Goal: Information Seeking & Learning: Check status

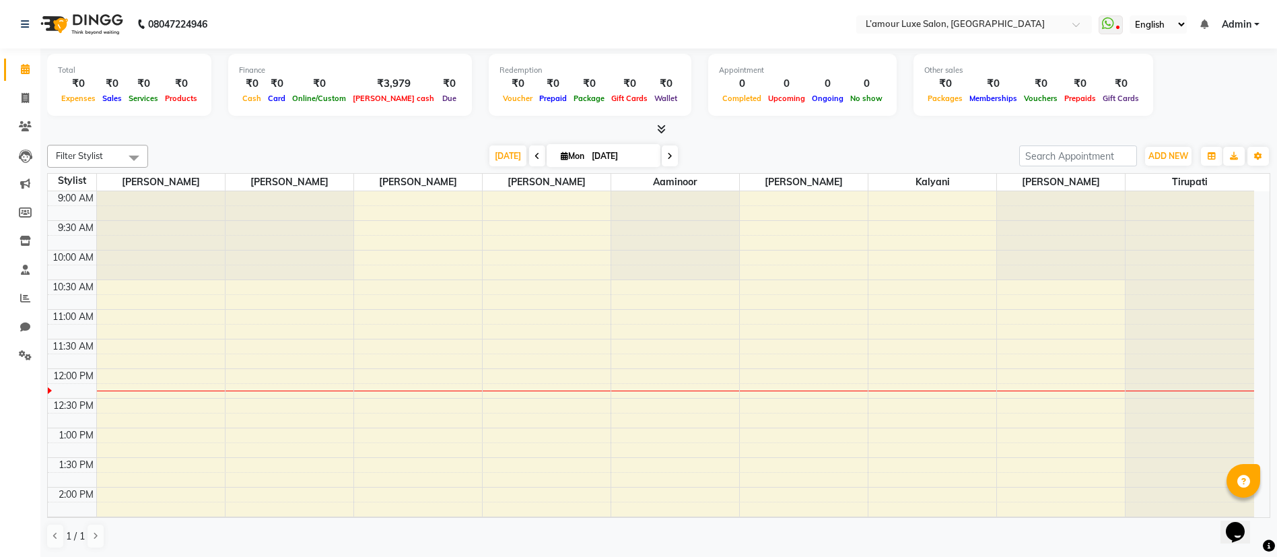
click at [663, 124] on icon at bounding box center [661, 129] width 9 height 10
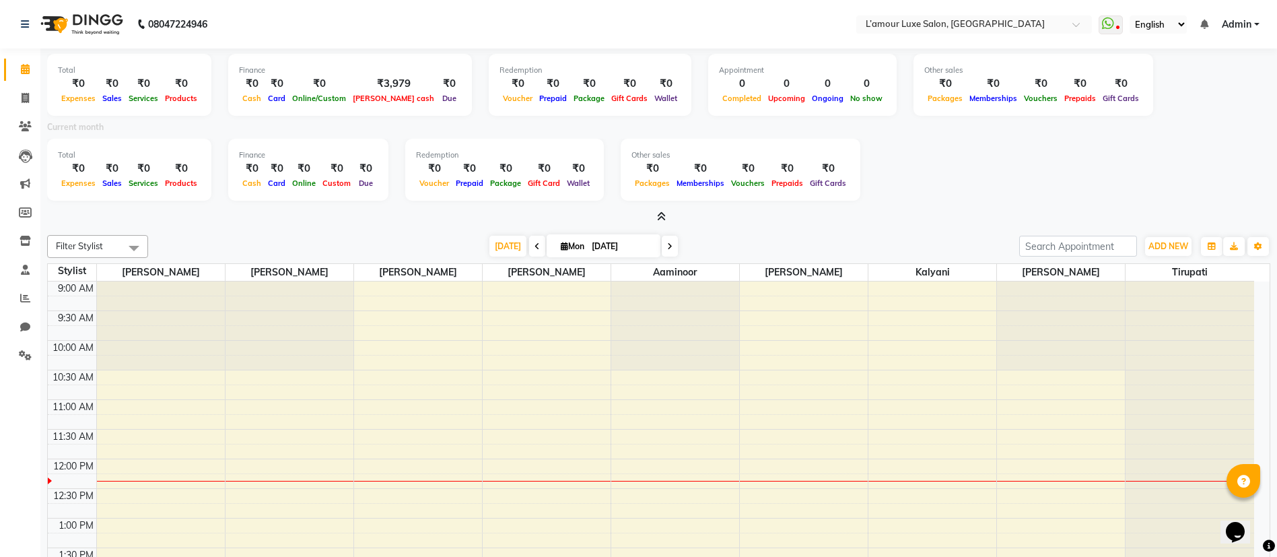
click at [658, 207] on div "Total ₹0 Expenses ₹0 Sales ₹0 Services ₹0 Products Finance ₹0 Cash ₹0 Card ₹0 O…" at bounding box center [658, 136] width 1223 height 176
click at [662, 215] on icon at bounding box center [661, 216] width 9 height 10
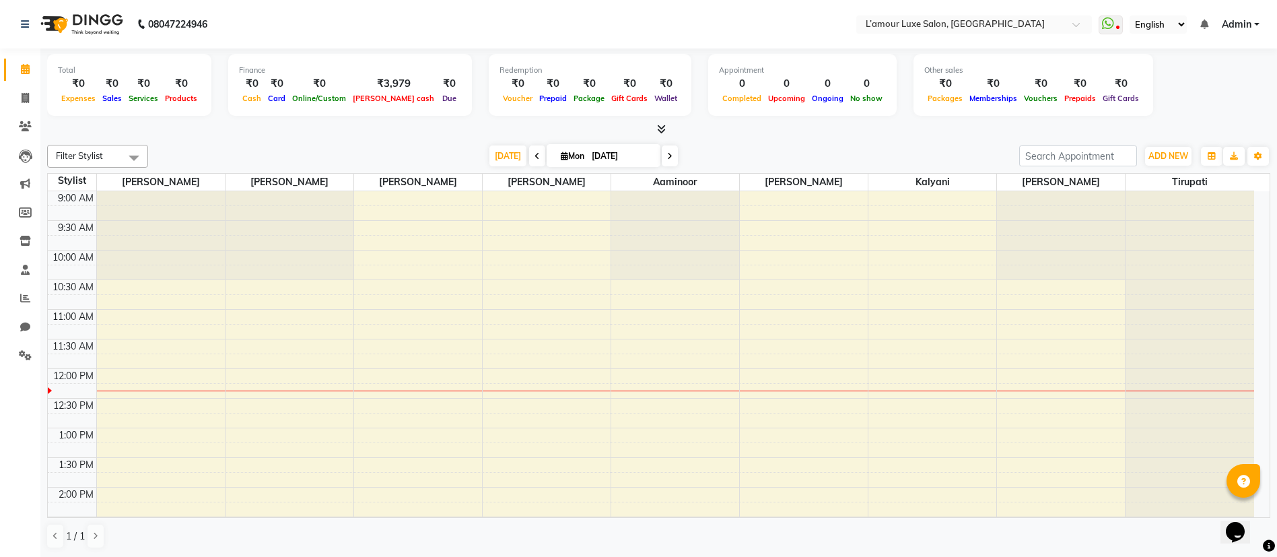
click at [662, 129] on icon at bounding box center [661, 129] width 9 height 10
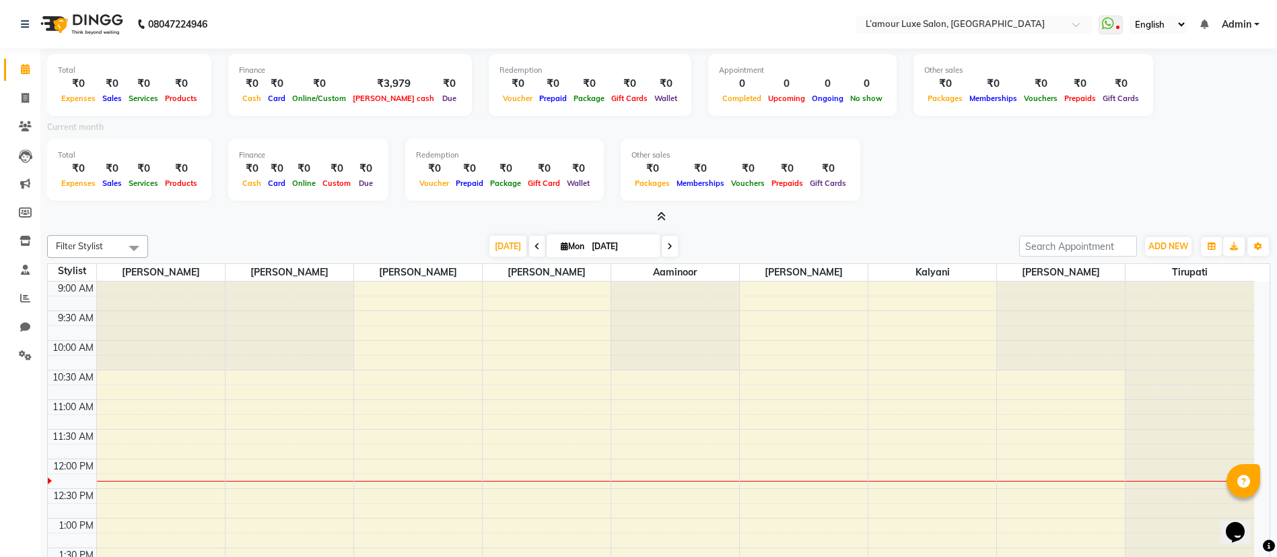
click at [664, 219] on icon at bounding box center [661, 216] width 9 height 10
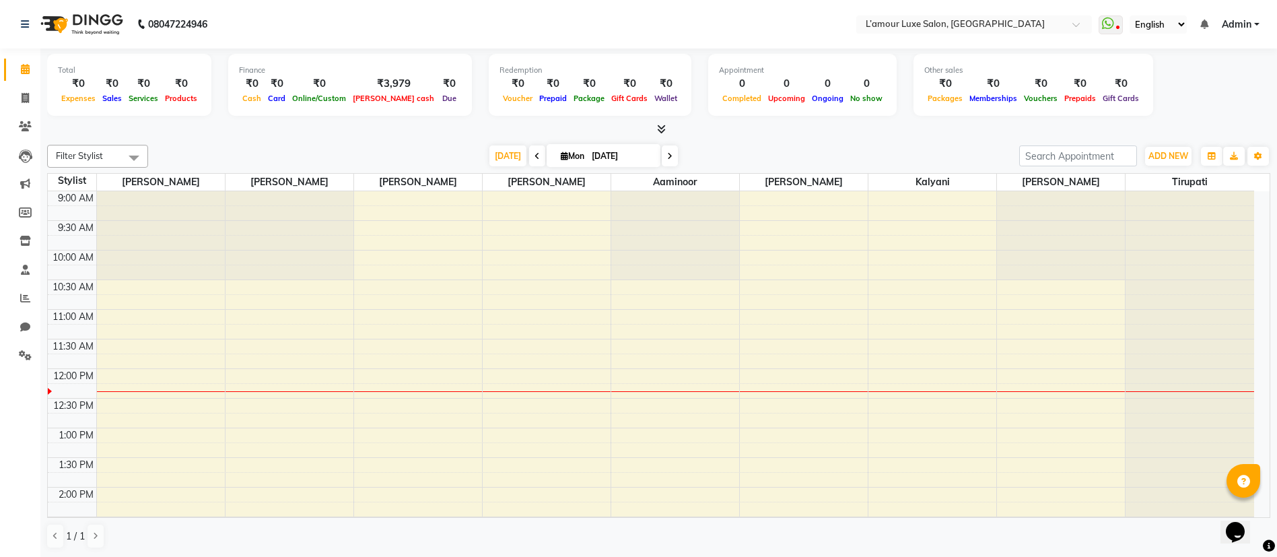
click at [661, 124] on icon at bounding box center [661, 129] width 9 height 10
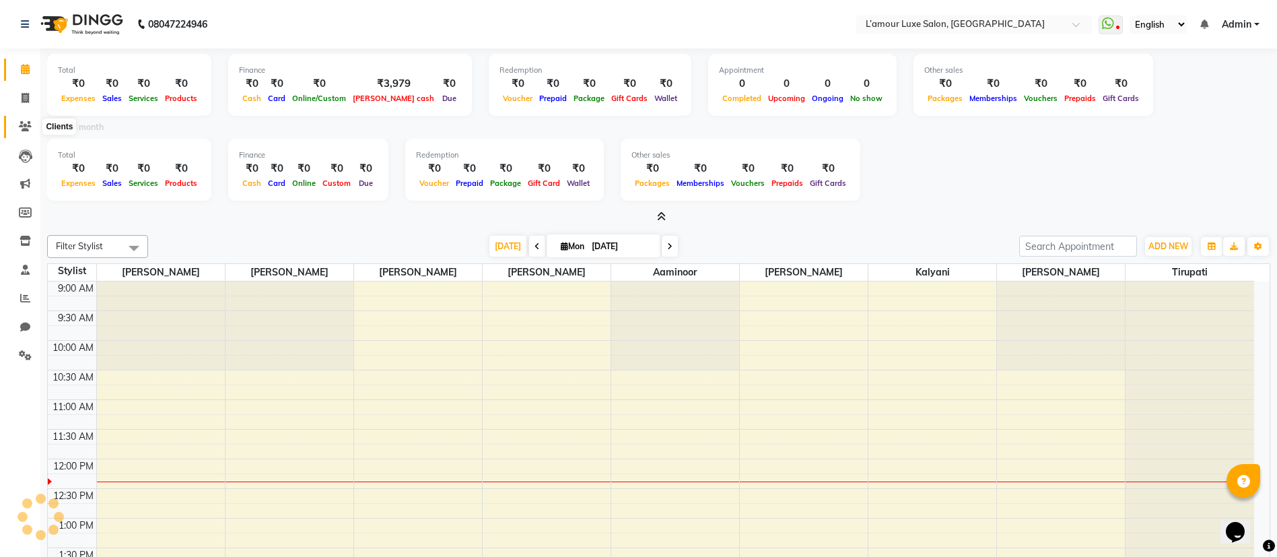
click at [27, 127] on icon at bounding box center [25, 126] width 13 height 10
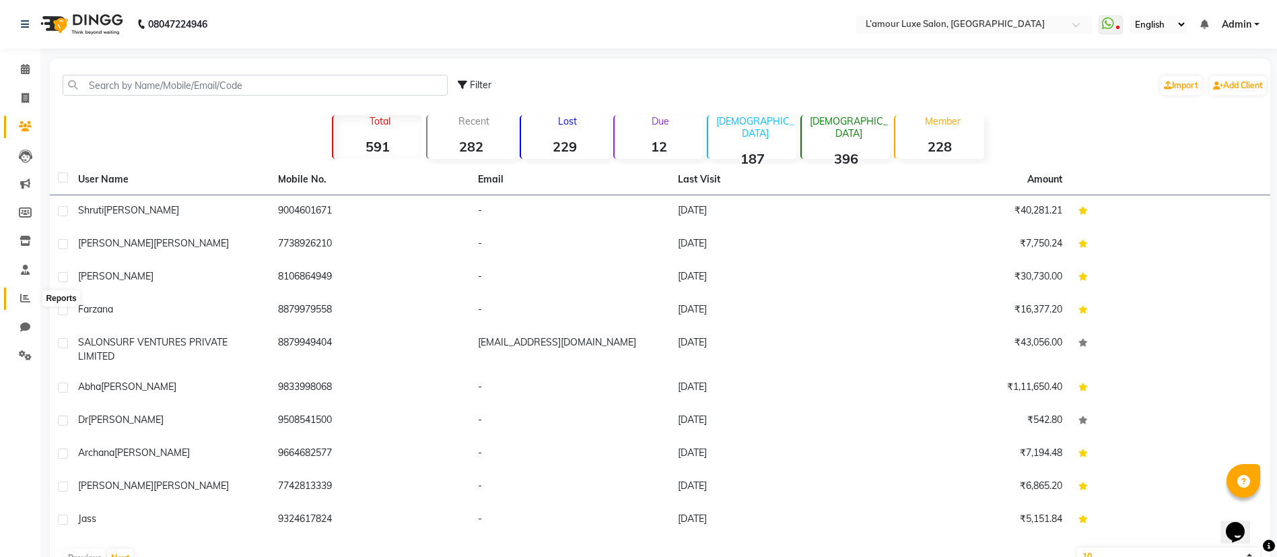
click at [24, 291] on span at bounding box center [25, 298] width 24 height 15
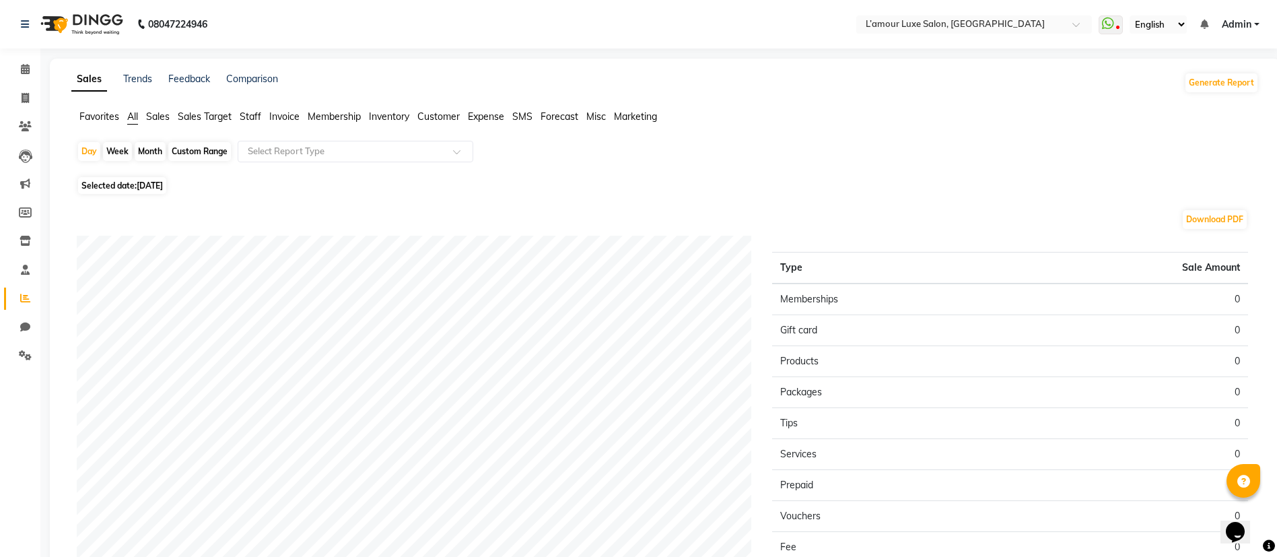
click at [166, 114] on span "Sales" at bounding box center [158, 116] width 24 height 12
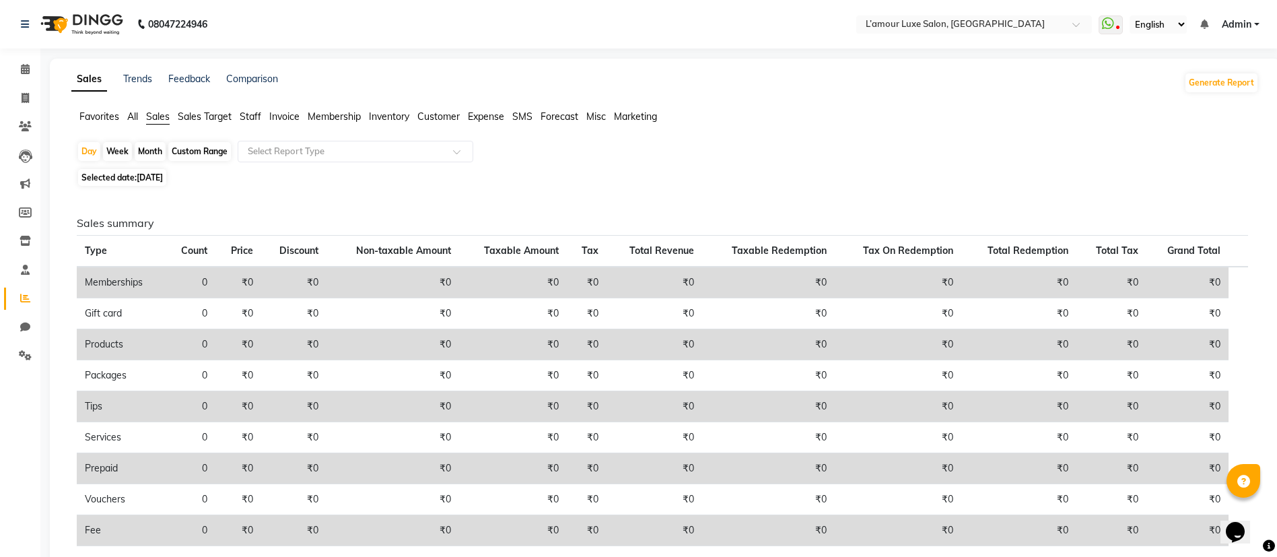
click at [147, 151] on div "Month" at bounding box center [150, 151] width 31 height 19
select select "9"
select select "2025"
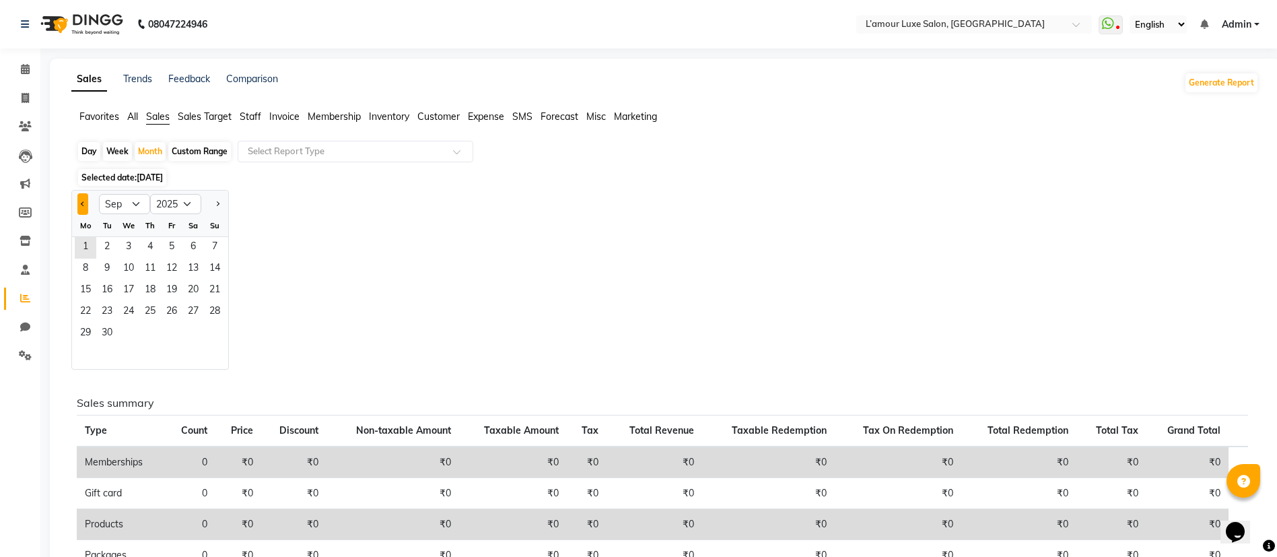
click at [88, 205] on button "Previous month" at bounding box center [82, 204] width 11 height 22
select select "8"
click at [176, 270] on span "8" at bounding box center [172, 269] width 22 height 22
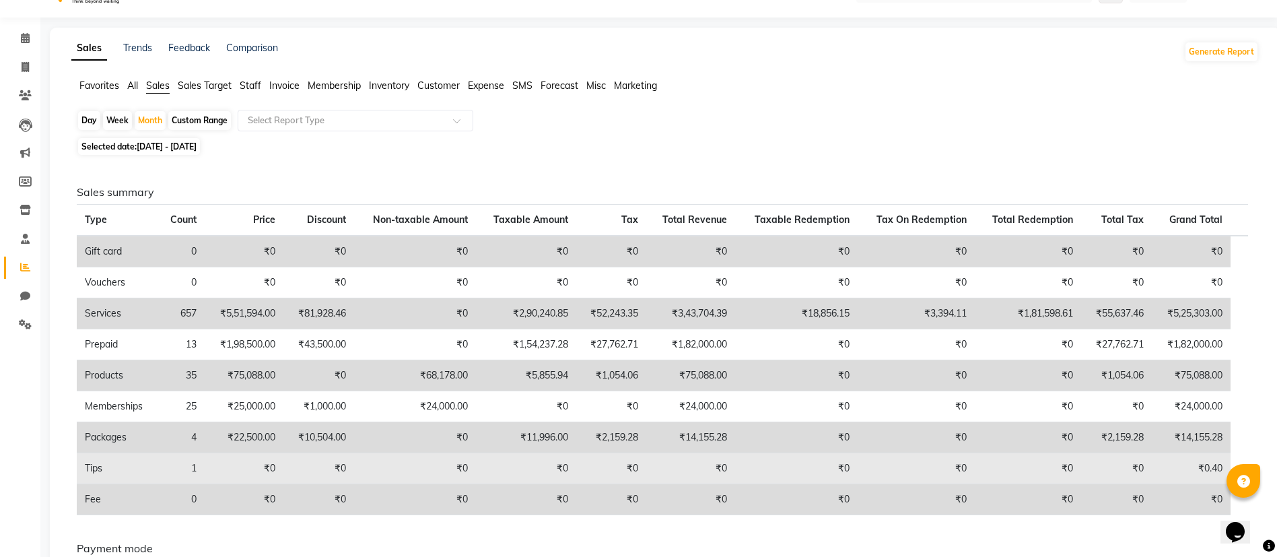
scroll to position [85, 0]
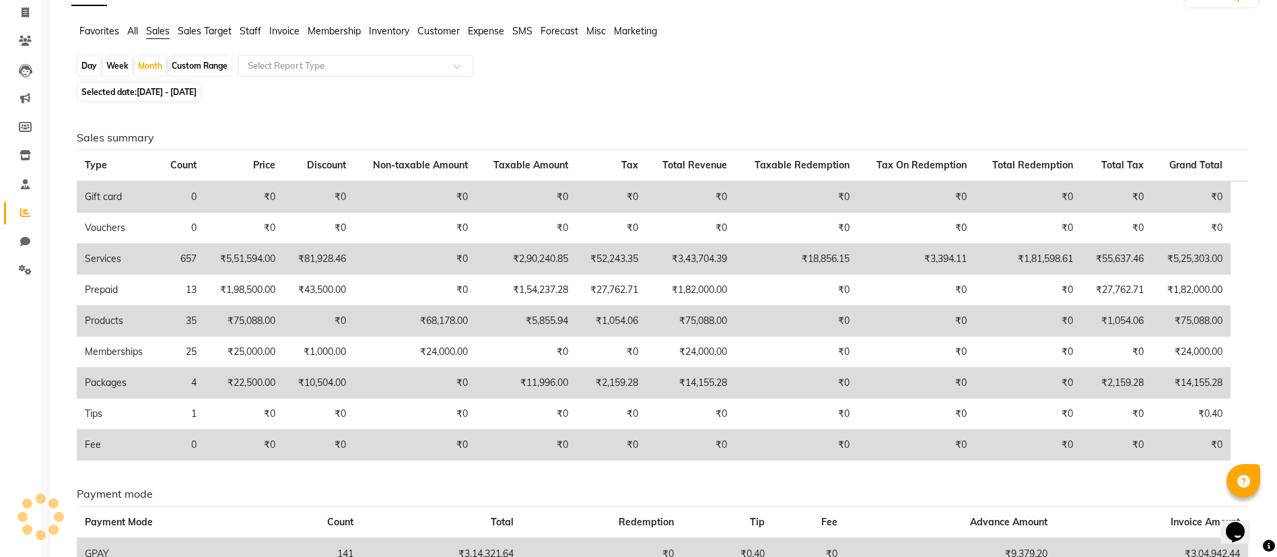
click at [1189, 258] on td "₹5,25,303.00" at bounding box center [1191, 259] width 79 height 31
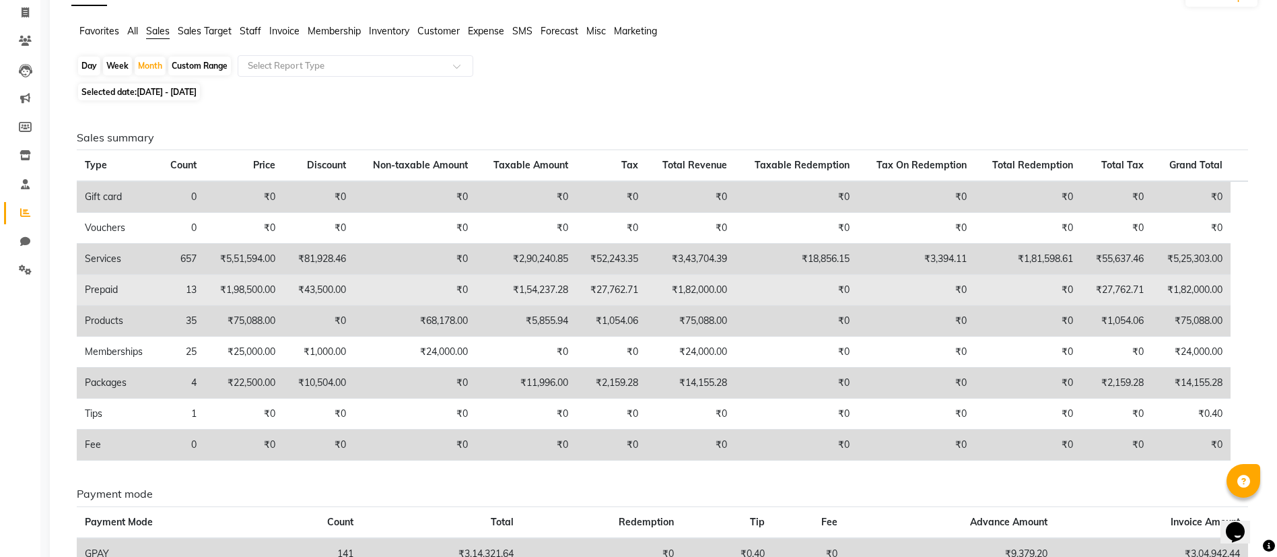
click at [1207, 290] on td "₹1,82,000.00" at bounding box center [1191, 290] width 79 height 31
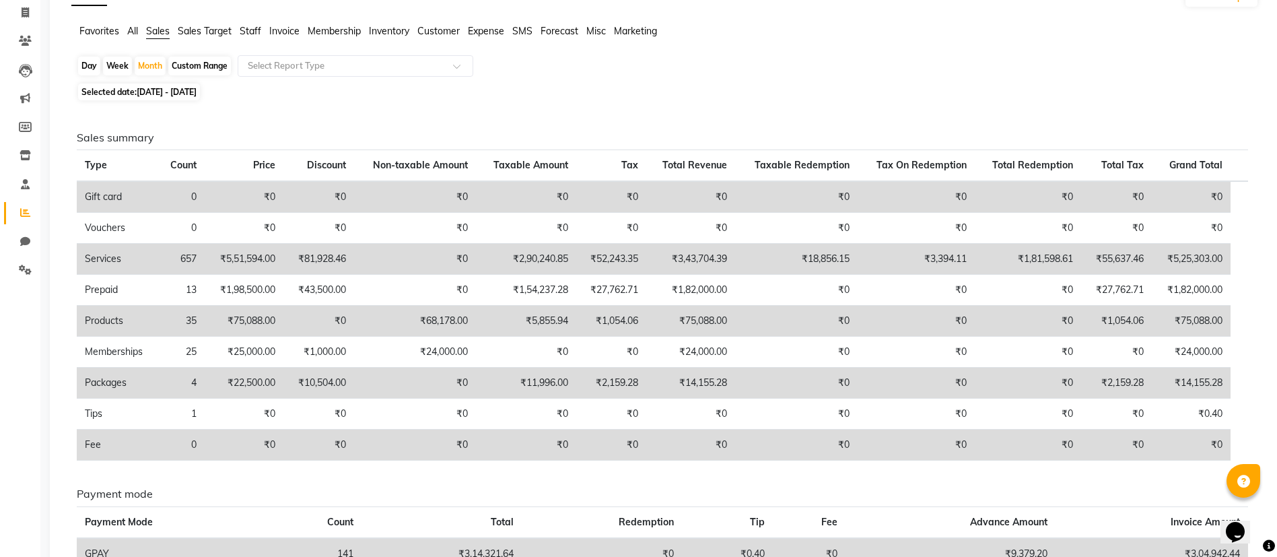
click at [1200, 322] on td "₹75,088.00" at bounding box center [1191, 321] width 79 height 31
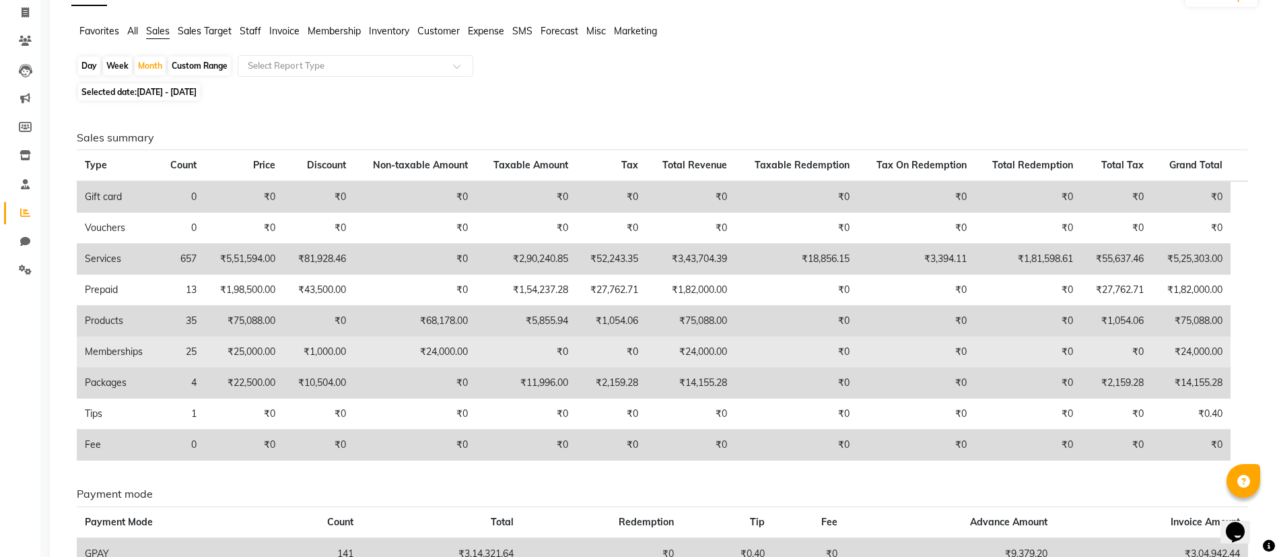
click at [1195, 348] on td "₹24,000.00" at bounding box center [1191, 352] width 79 height 31
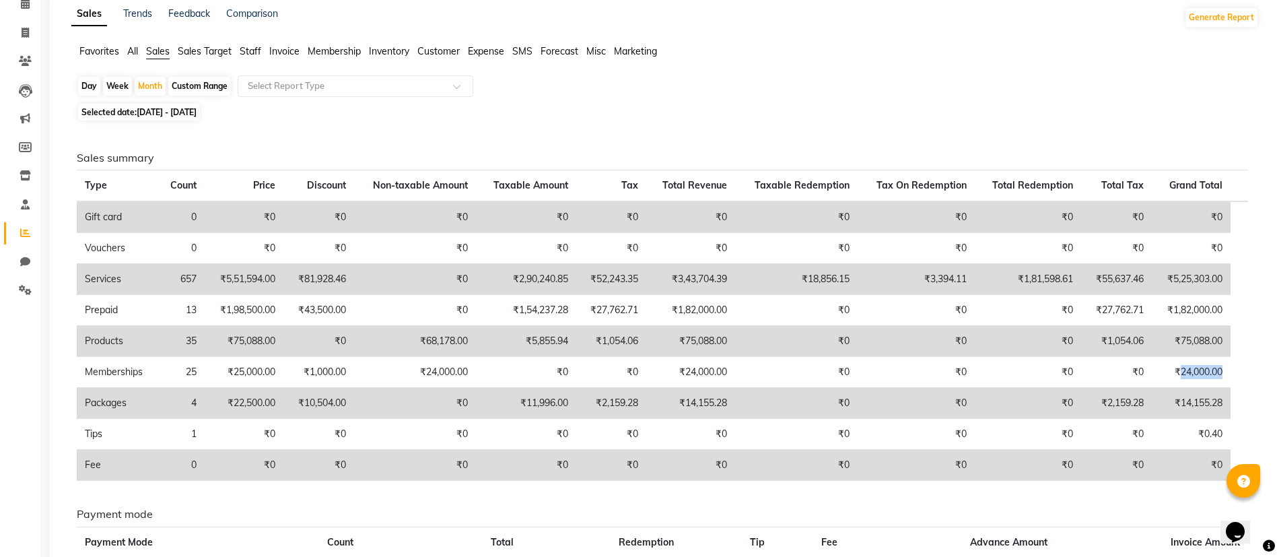
scroll to position [65, 0]
click at [160, 112] on span "[DATE] - [DATE]" at bounding box center [167, 112] width 60 height 10
select select "8"
select select "2025"
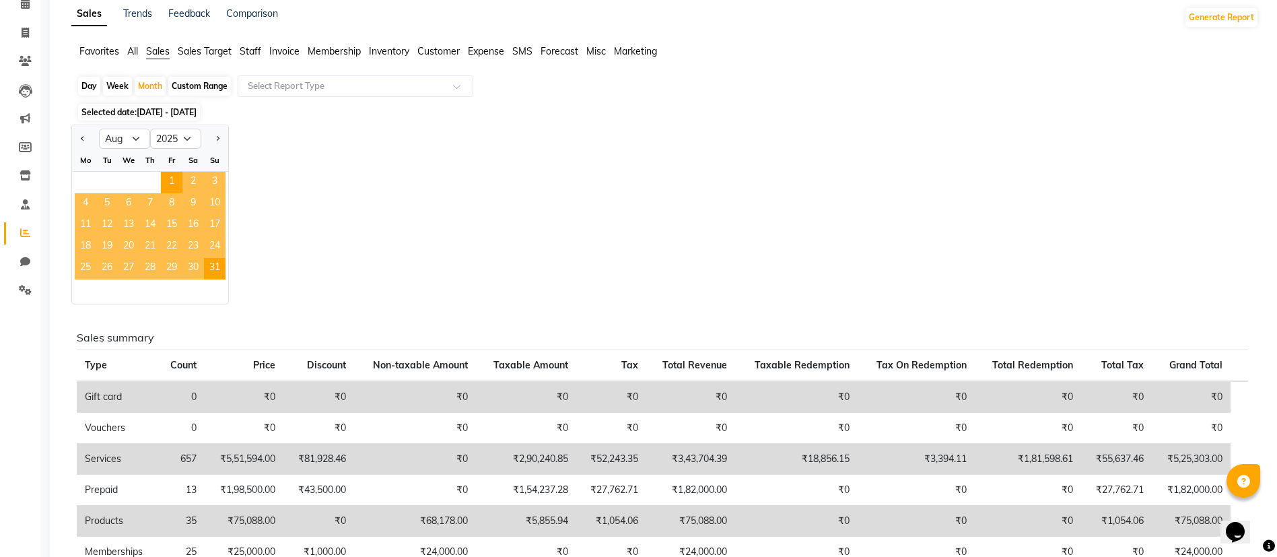
click at [492, 227] on div "Jan Feb Mar Apr May Jun [DATE] Aug Sep Oct Nov [DATE] 2016 2017 2018 2019 2020 …" at bounding box center [664, 215] width 1187 height 180
click at [157, 81] on div "Month" at bounding box center [150, 86] width 31 height 19
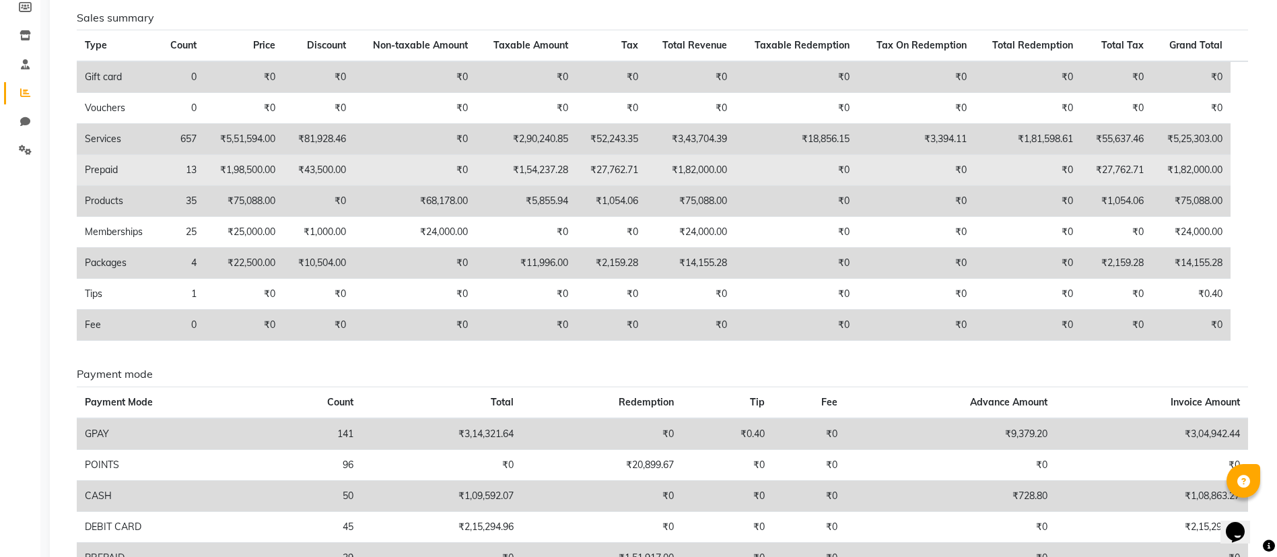
scroll to position [202, 0]
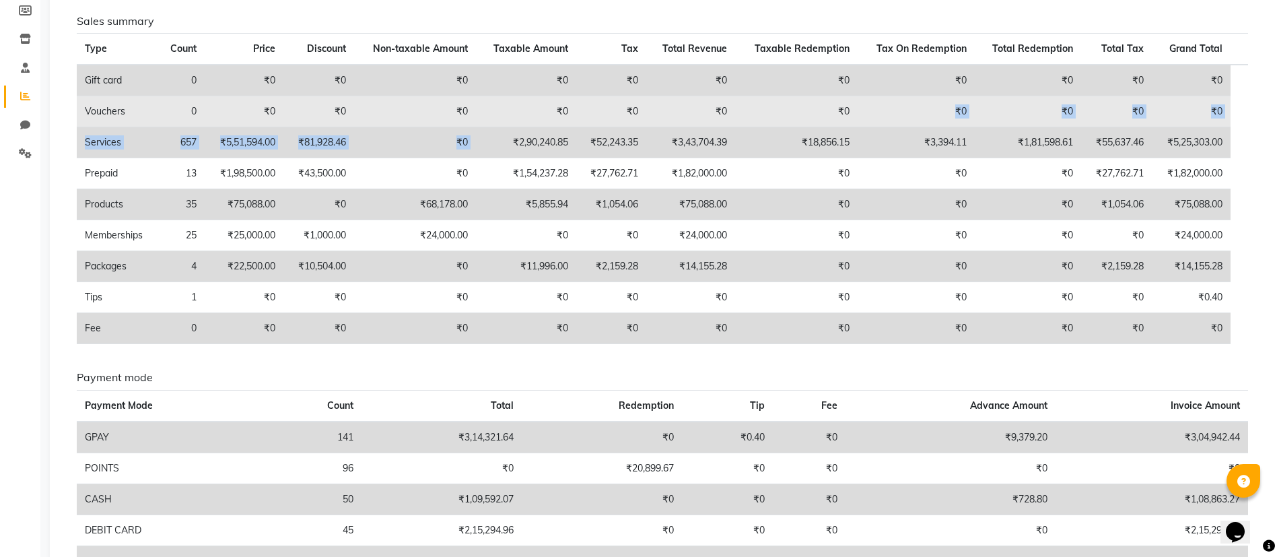
drag, startPoint x: 493, startPoint y: 142, endPoint x: 862, endPoint y: 120, distance: 370.2
click at [862, 120] on tbody "Gift card 0 ₹0 ₹0 ₹0 ₹0 ₹0 ₹0 ₹0 ₹0 ₹0 ₹0 ₹0 Vouchers 0 ₹0 ₹0 ₹0 ₹0 ₹0 ₹0 ₹0 ₹0…" at bounding box center [662, 204] width 1171 height 279
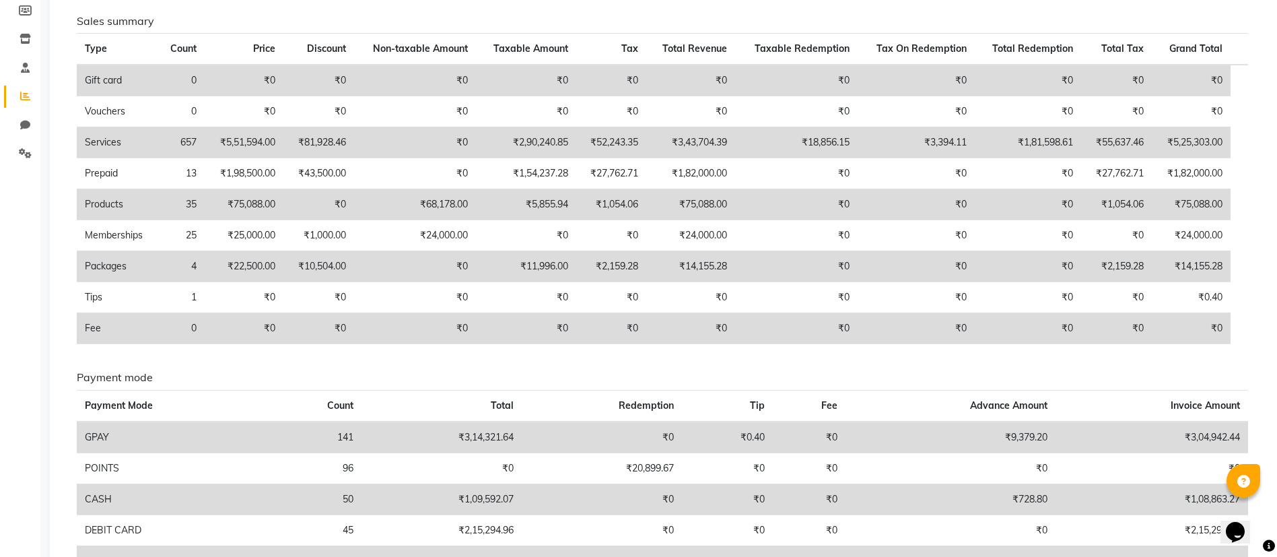
click at [818, 143] on td "₹18,856.15" at bounding box center [796, 142] width 123 height 31
click at [953, 143] on td "₹3,394.11" at bounding box center [916, 142] width 117 height 31
click at [1032, 147] on td "₹1,81,598.61" at bounding box center [1028, 142] width 106 height 31
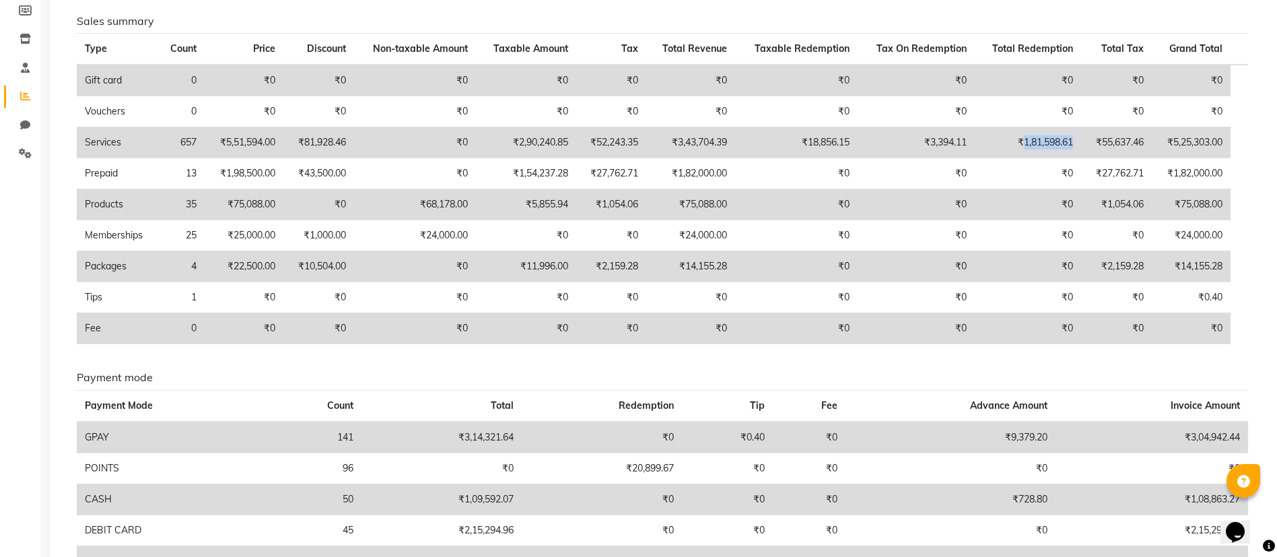
click at [1032, 147] on td "₹1,81,598.61" at bounding box center [1028, 142] width 106 height 31
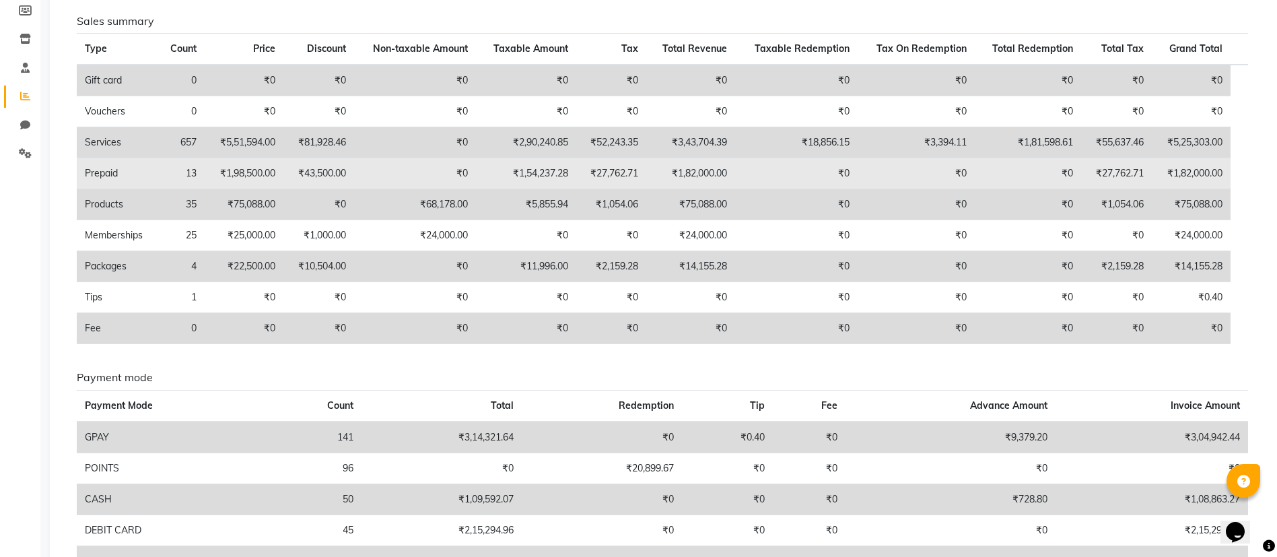
click at [709, 173] on td "₹1,82,000.00" at bounding box center [690, 173] width 89 height 31
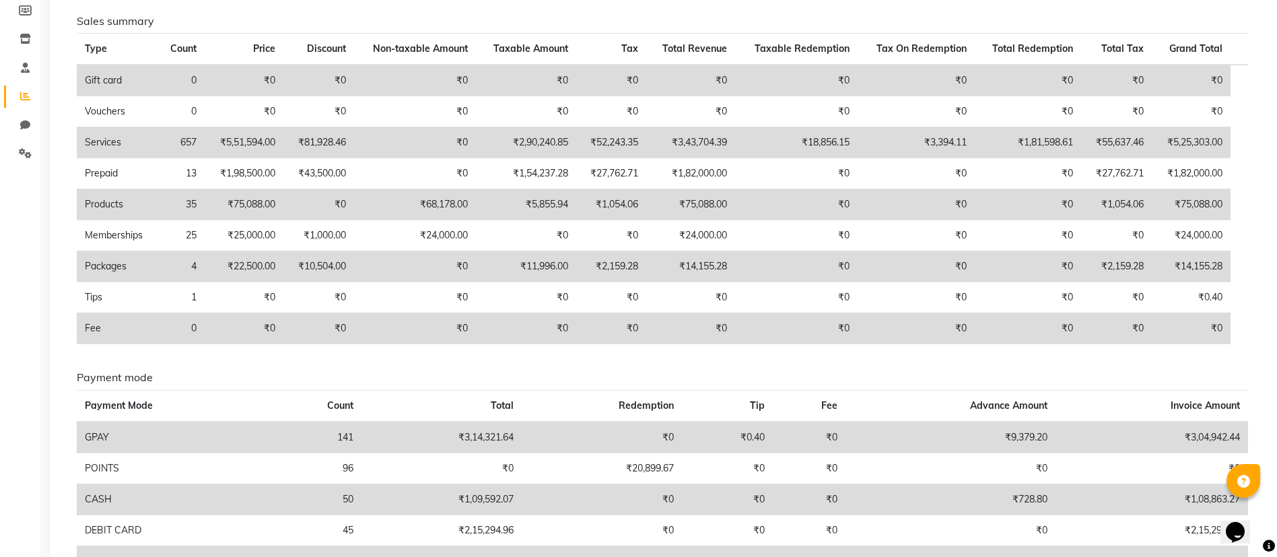
click at [701, 206] on td "₹75,088.00" at bounding box center [690, 204] width 89 height 31
click at [709, 203] on td "₹75,088.00" at bounding box center [690, 204] width 89 height 31
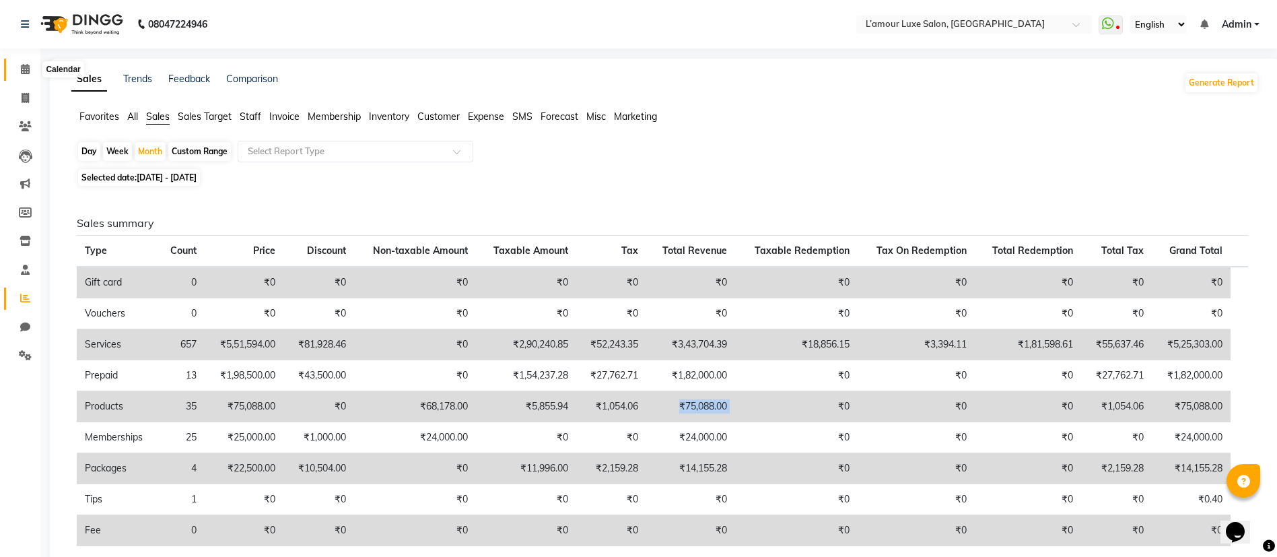
click at [30, 73] on icon at bounding box center [25, 69] width 9 height 10
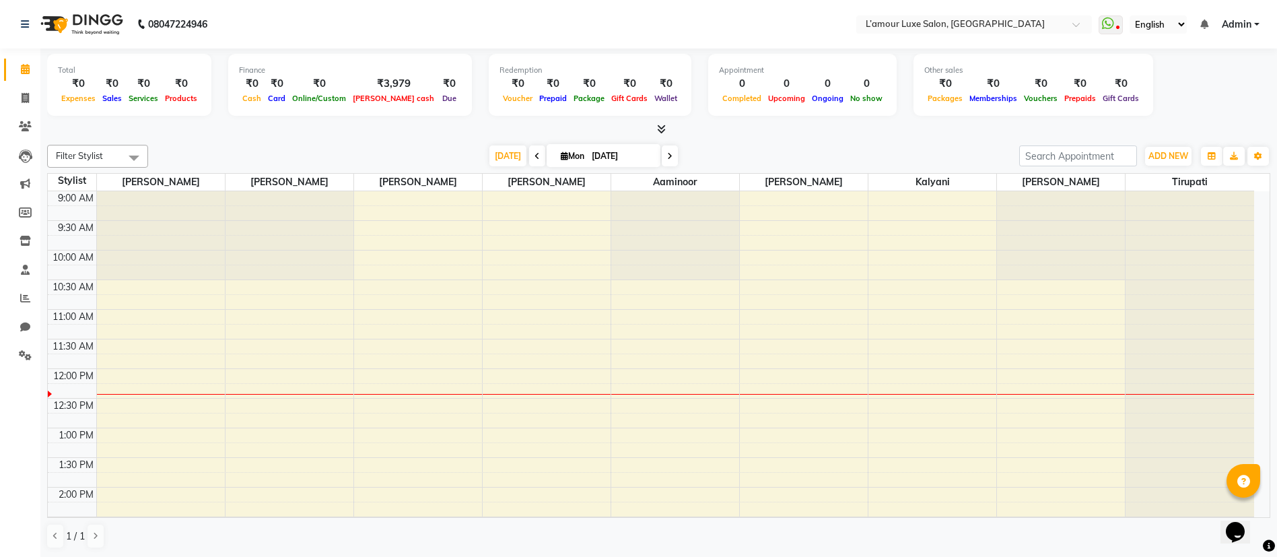
click at [668, 163] on span at bounding box center [670, 155] width 16 height 21
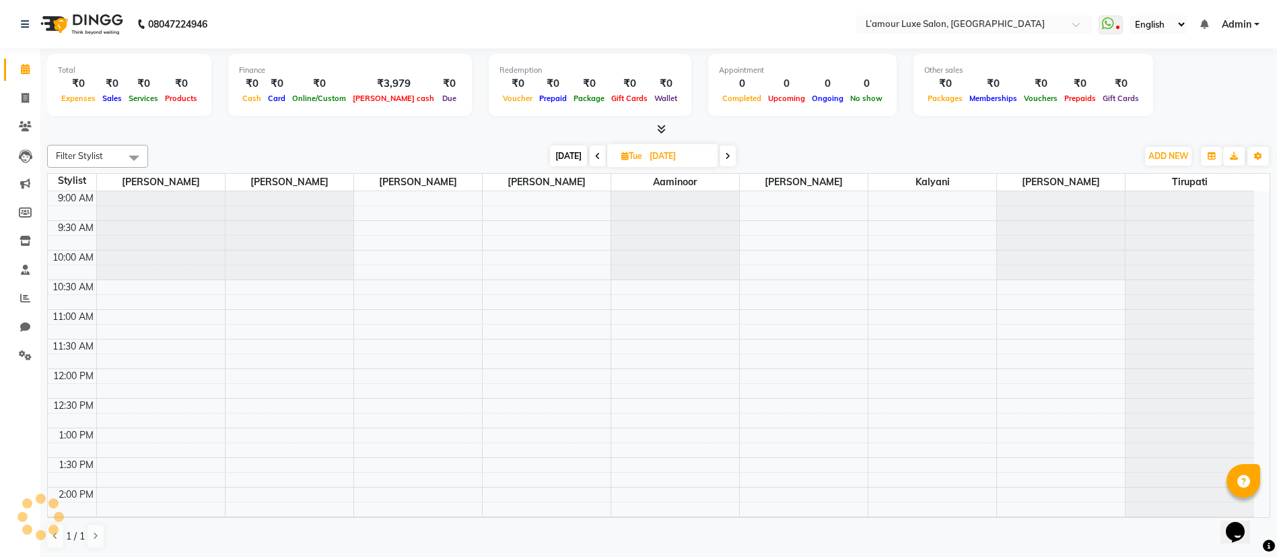
scroll to position [178, 0]
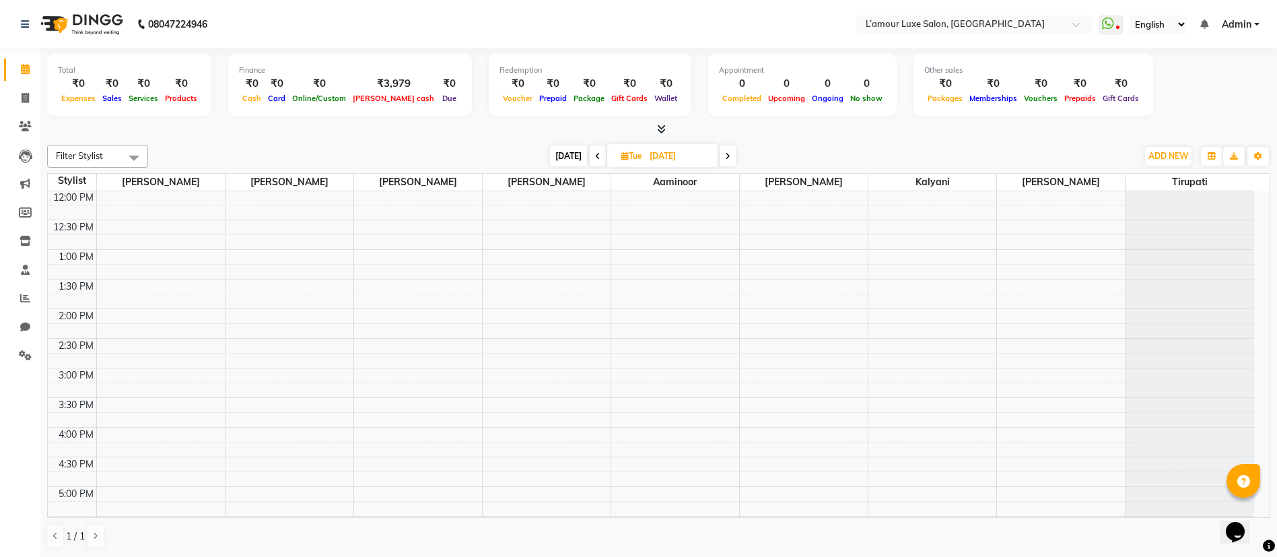
click at [600, 158] on span at bounding box center [598, 155] width 16 height 21
type input "[DATE]"
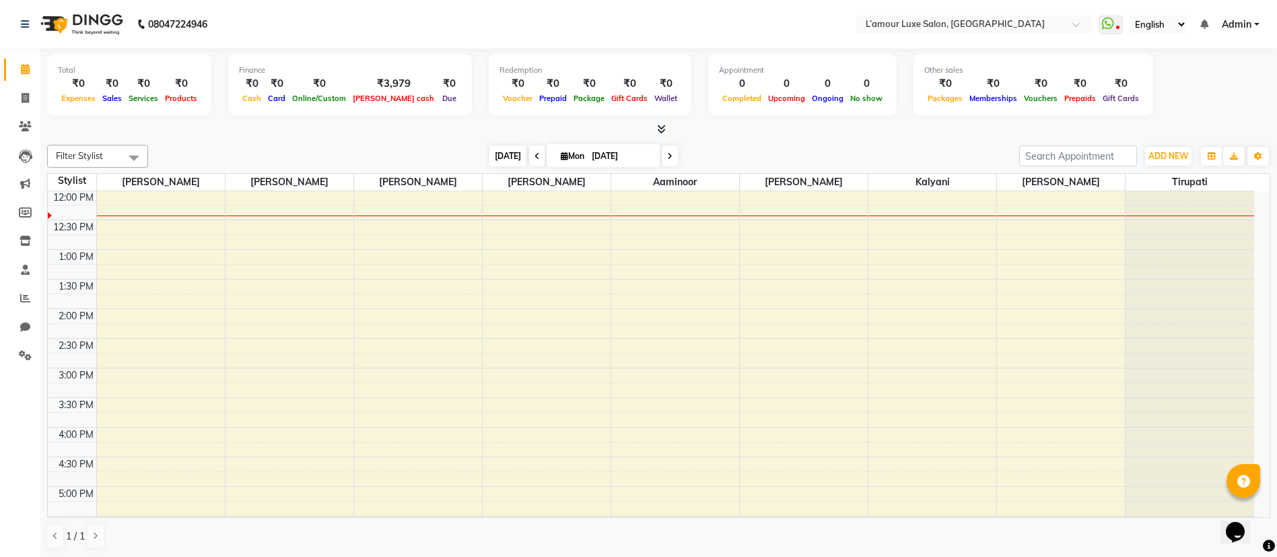
click at [507, 150] on span "[DATE]" at bounding box center [507, 155] width 37 height 21
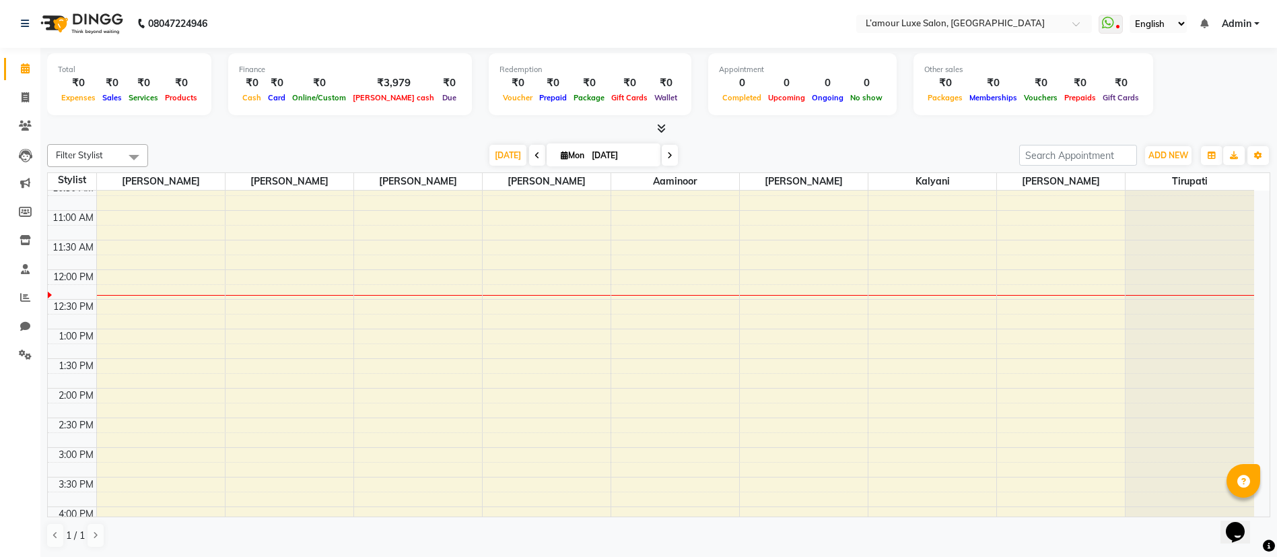
scroll to position [0, 0]
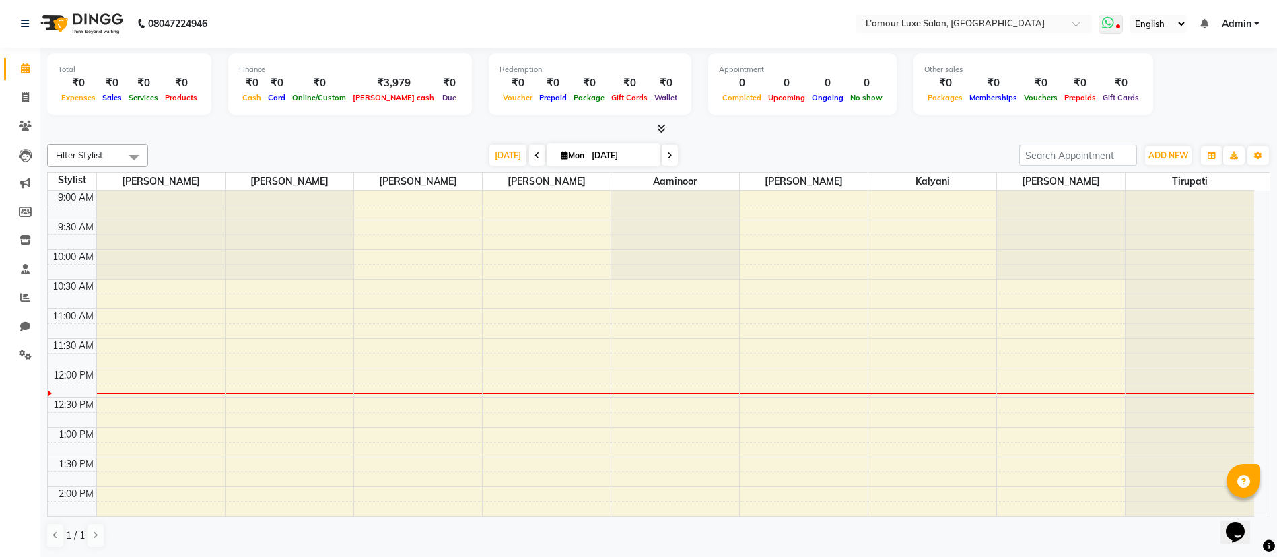
click at [1116, 25] on icon at bounding box center [1118, 27] width 4 height 7
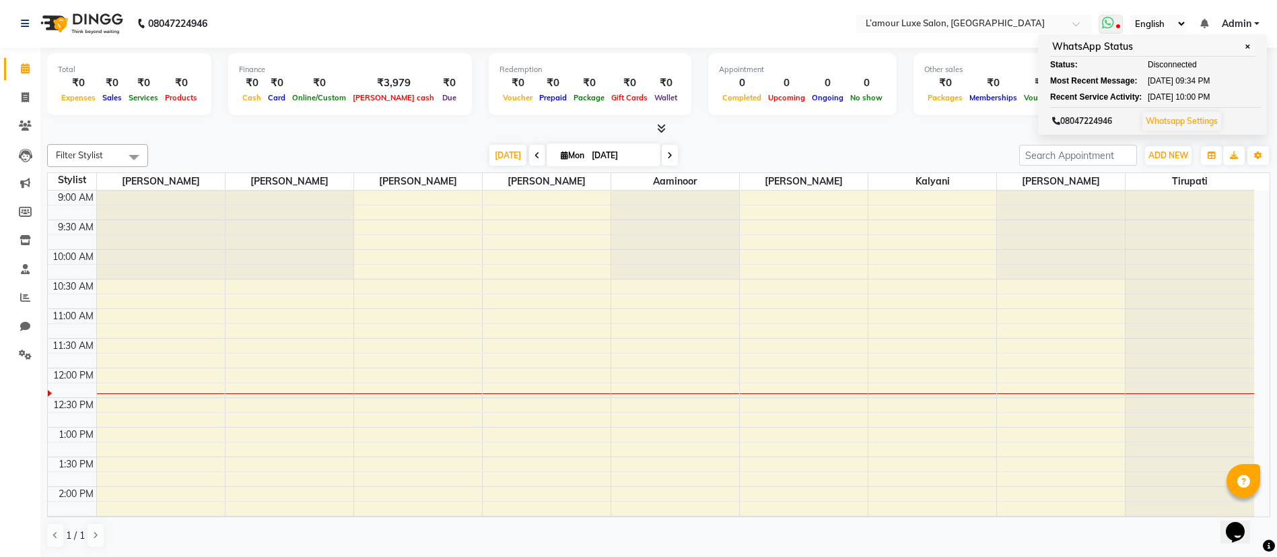
click at [1241, 46] on span "✕" at bounding box center [1247, 47] width 12 height 10
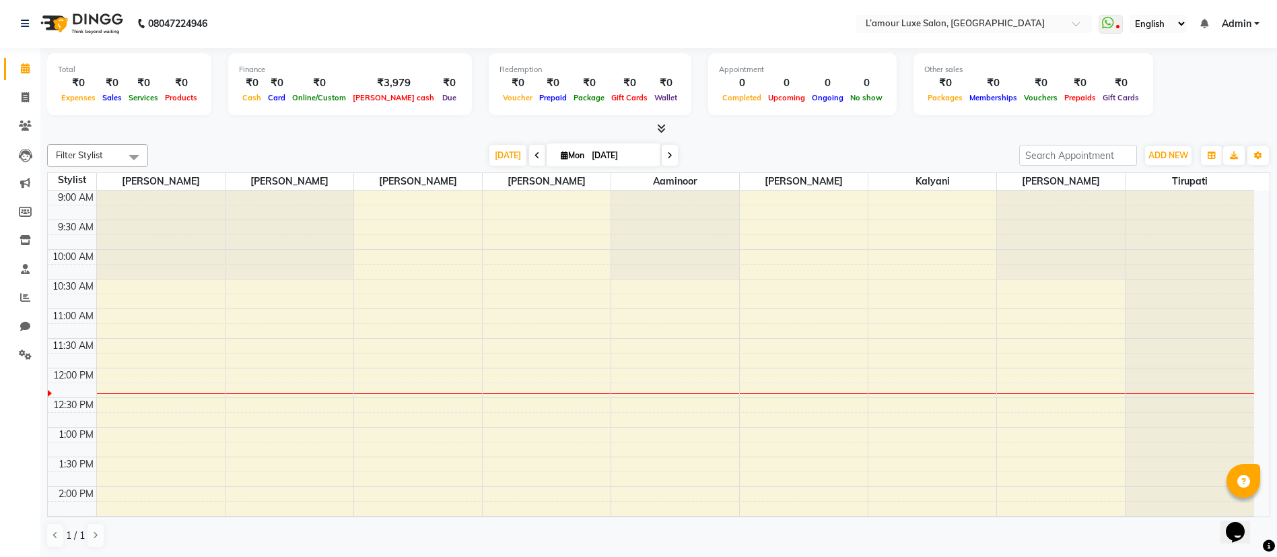
click at [660, 126] on icon at bounding box center [661, 128] width 9 height 10
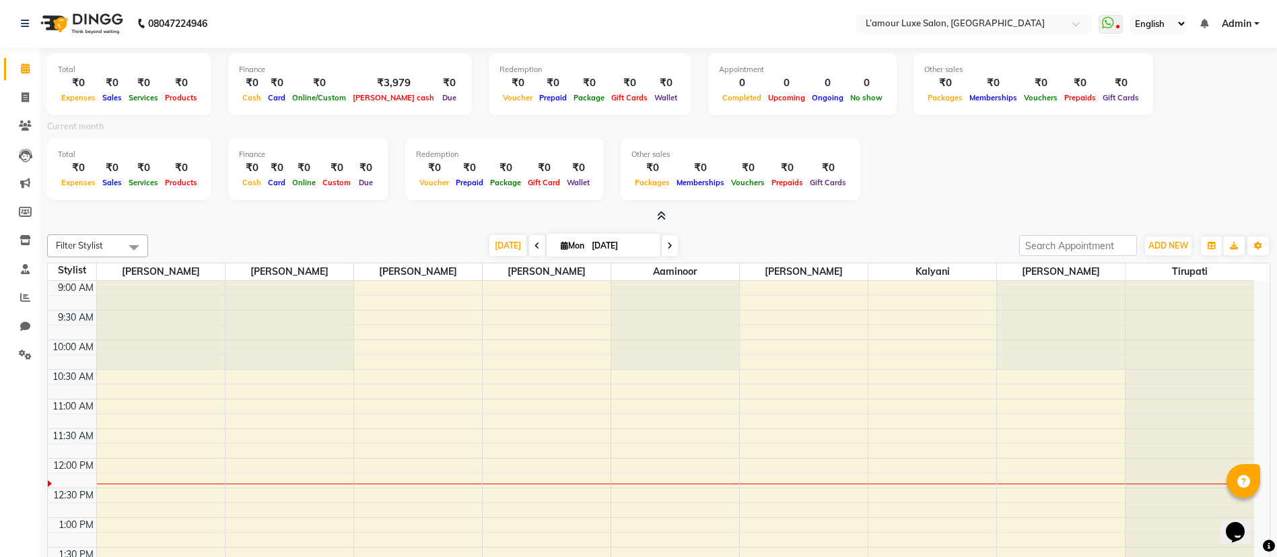
click at [662, 214] on icon at bounding box center [661, 216] width 9 height 10
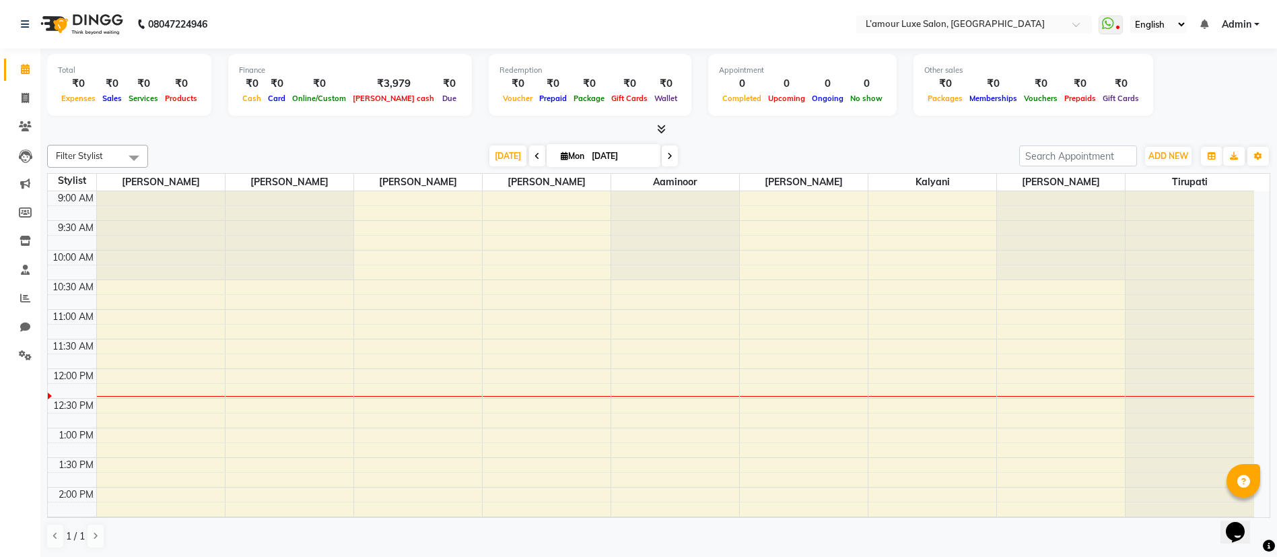
click at [660, 123] on span at bounding box center [659, 130] width 14 height 14
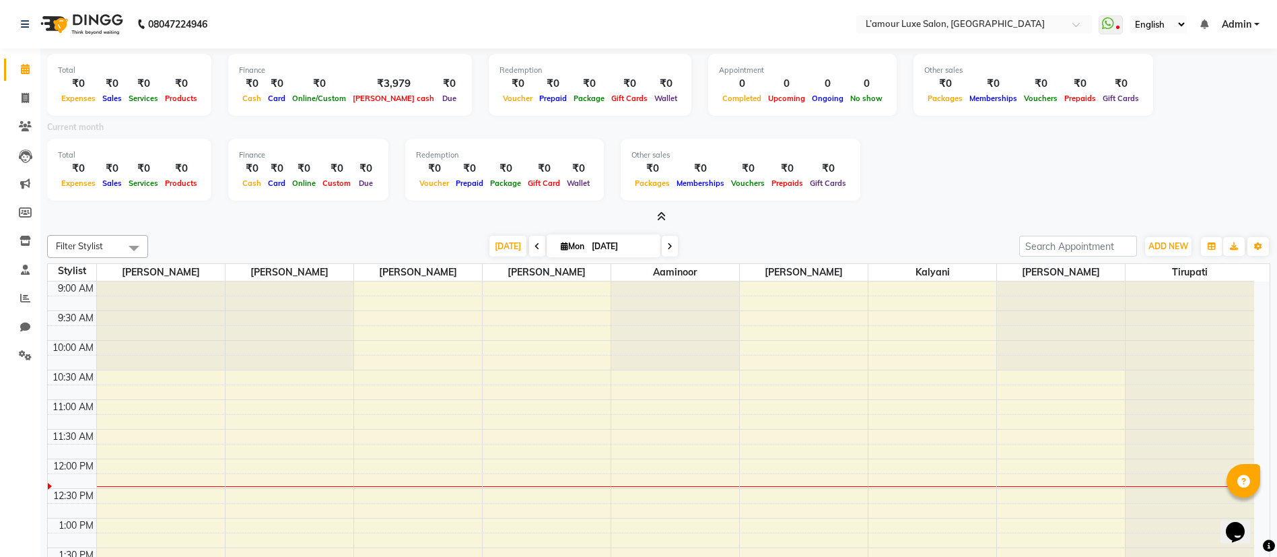
click at [659, 211] on icon at bounding box center [661, 216] width 9 height 10
